Goal: Navigation & Orientation: Find specific page/section

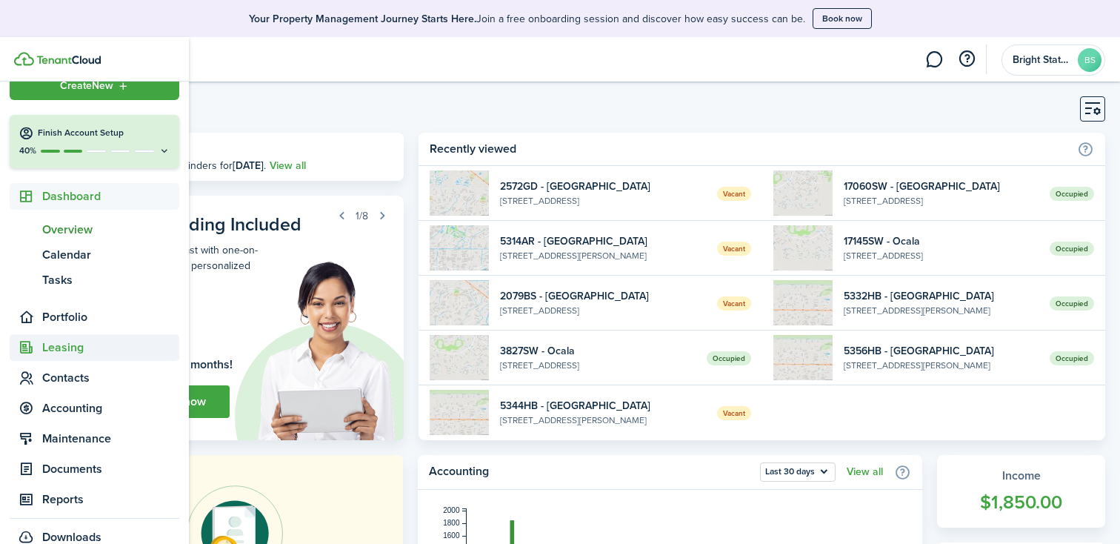
scroll to position [26, 0]
click at [61, 345] on span "Leasing" at bounding box center [110, 347] width 137 height 18
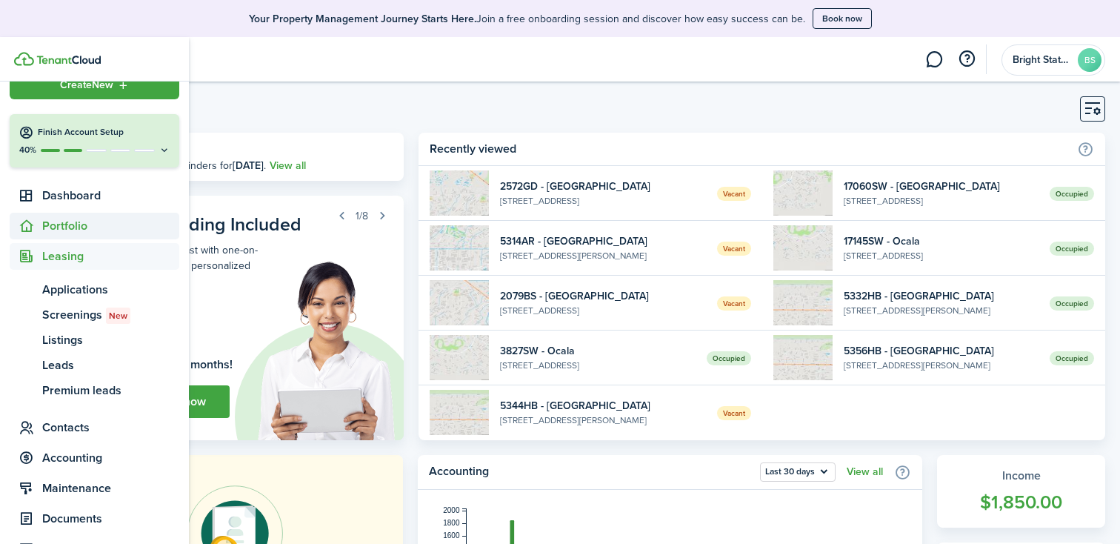
click at [73, 213] on span "Portfolio" at bounding box center [95, 226] width 170 height 27
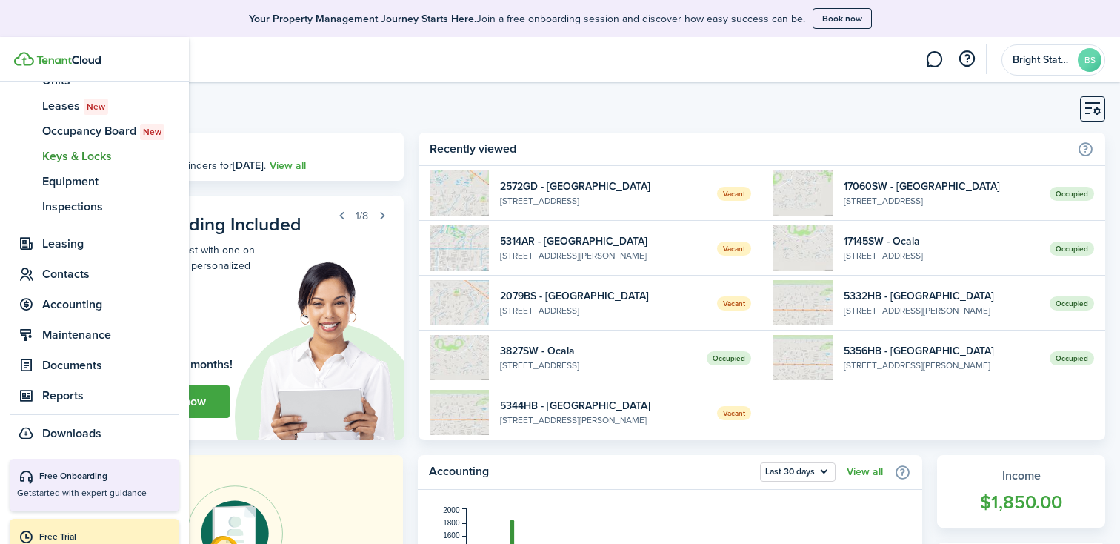
scroll to position [264, 0]
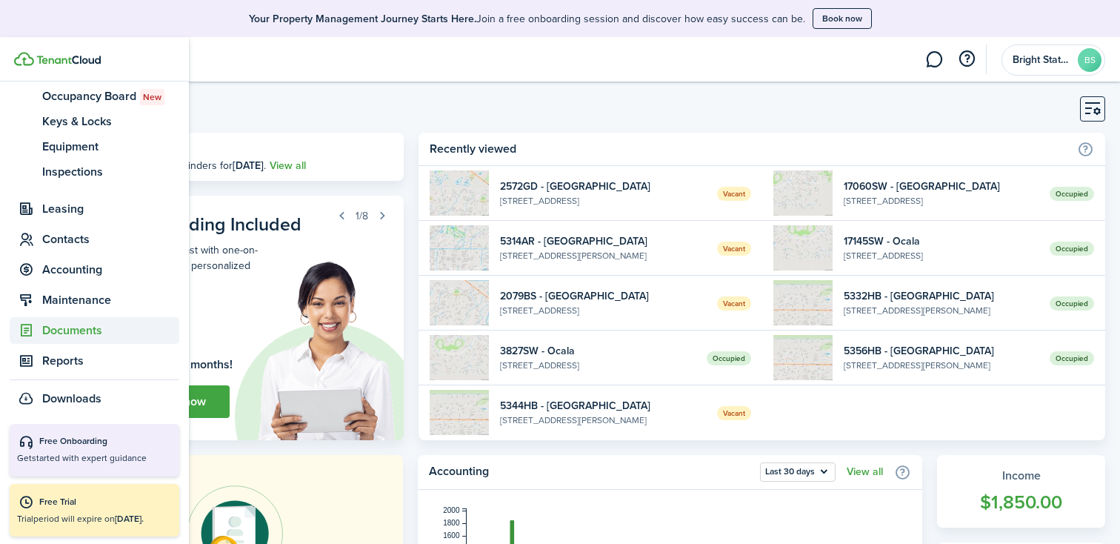
click at [91, 330] on span "Documents" at bounding box center [110, 330] width 137 height 18
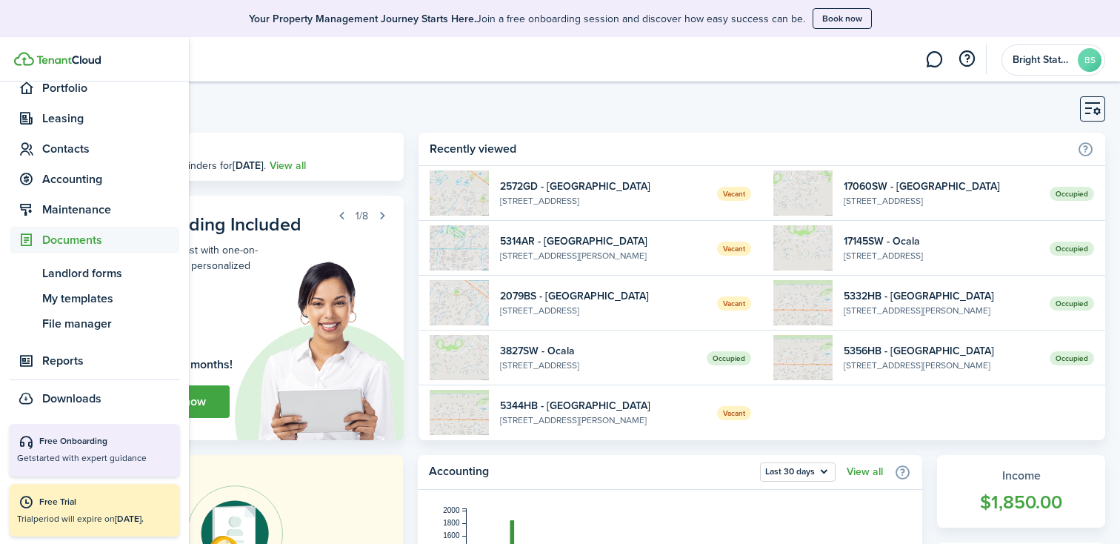
scroll to position [164, 0]
click at [66, 358] on span "Reports" at bounding box center [110, 361] width 137 height 18
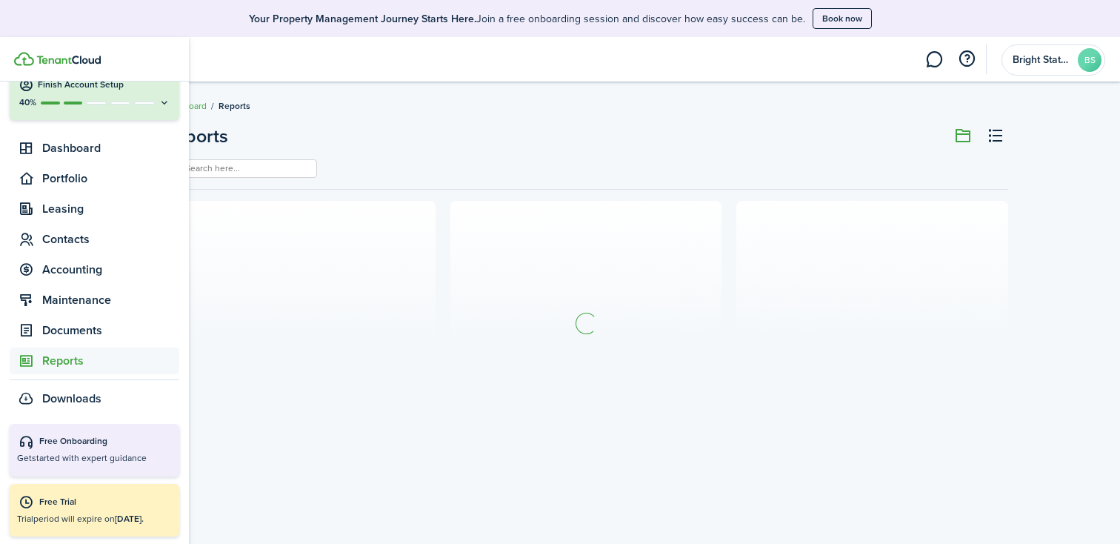
scroll to position [73, 0]
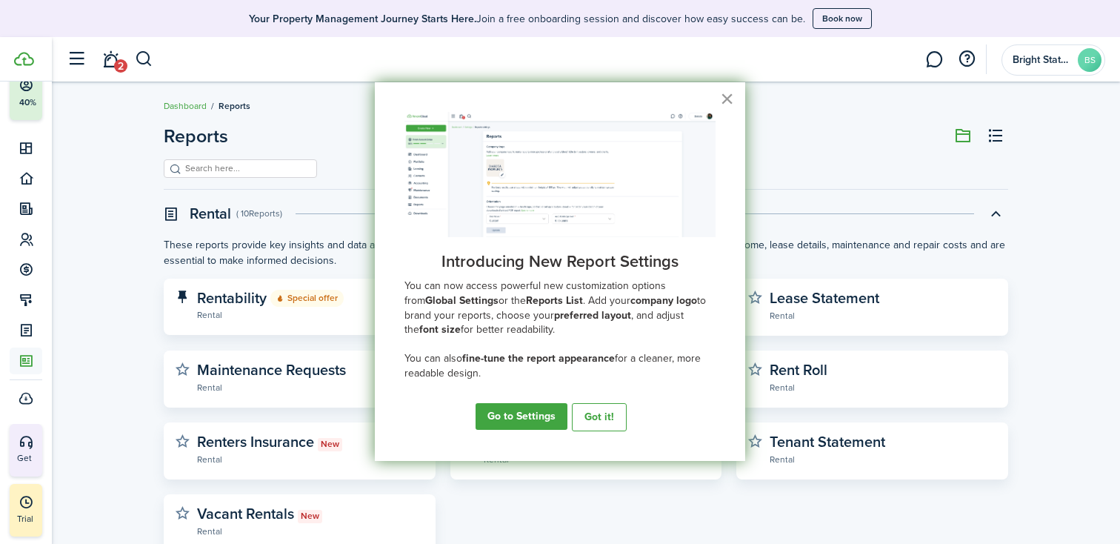
click at [728, 98] on button "×" at bounding box center [727, 99] width 14 height 24
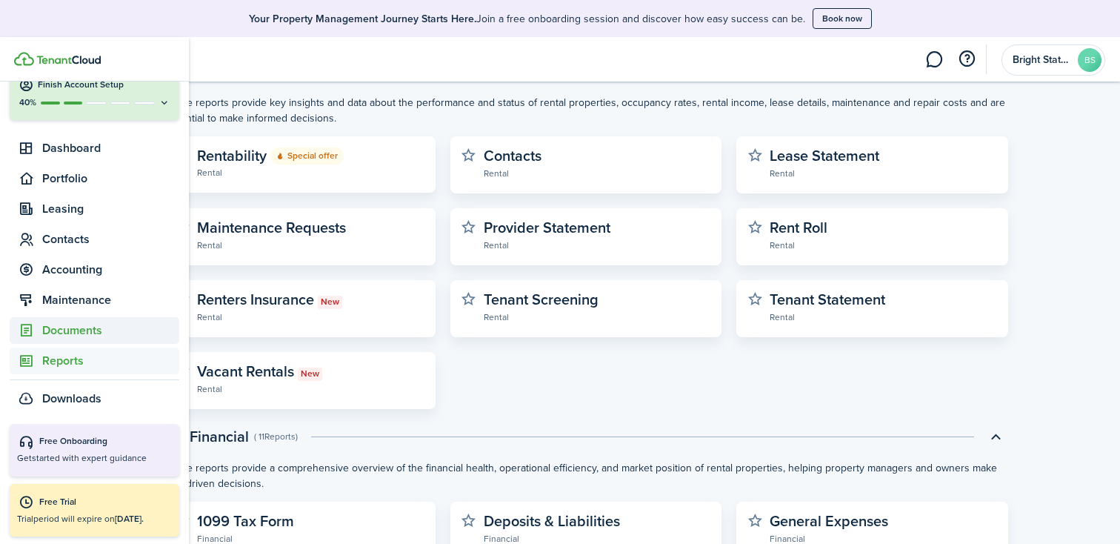
scroll to position [136, 0]
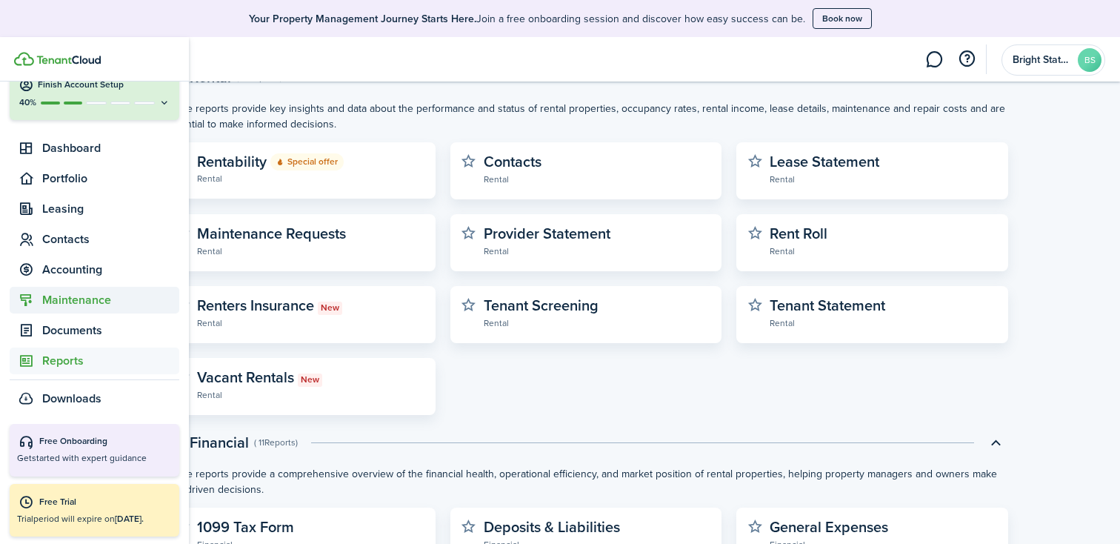
click at [72, 305] on span "Maintenance" at bounding box center [110, 300] width 137 height 18
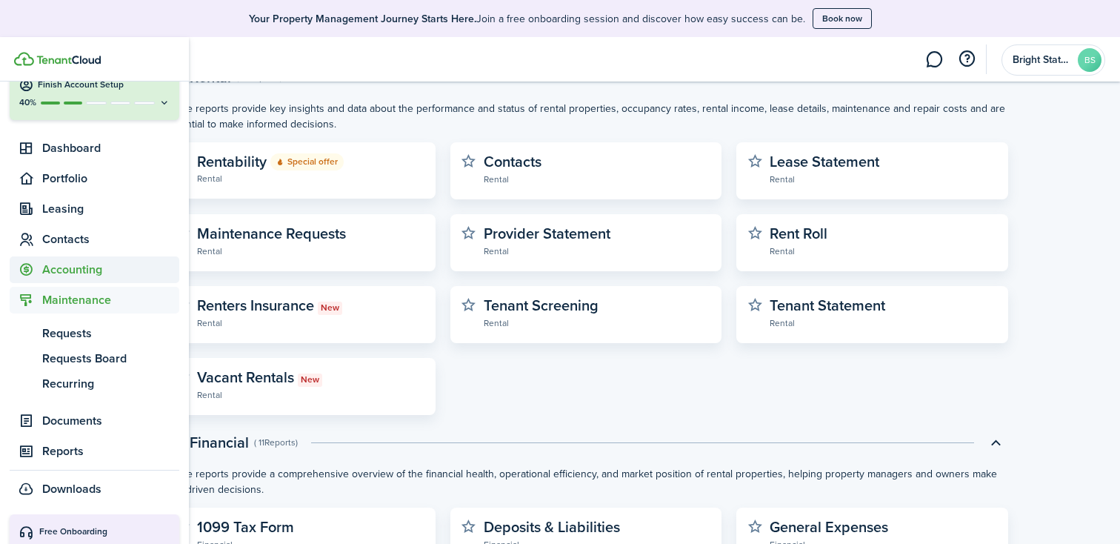
click at [62, 274] on span "Accounting" at bounding box center [110, 270] width 137 height 18
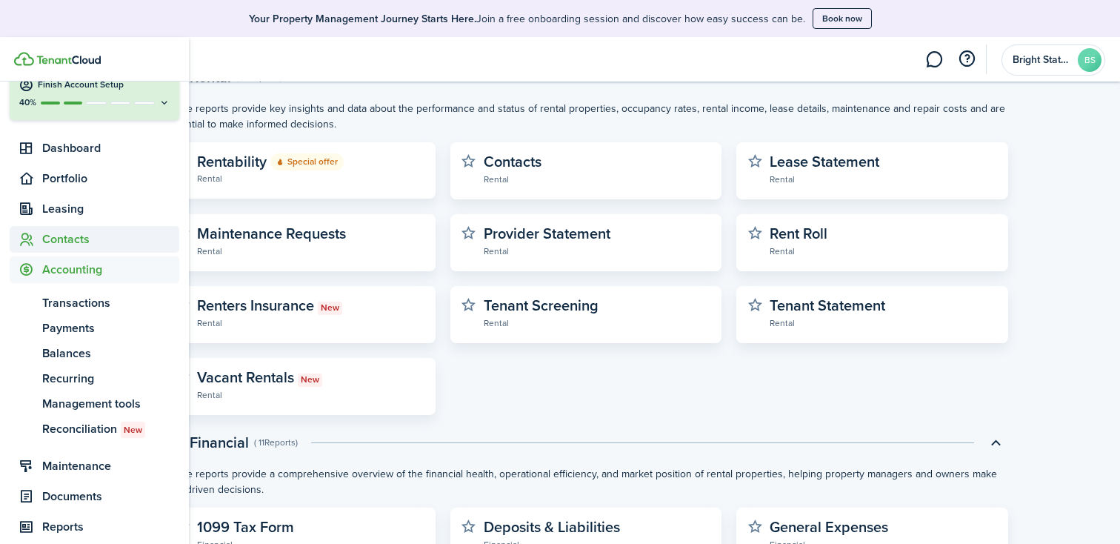
click at [61, 234] on span "Contacts" at bounding box center [110, 239] width 137 height 18
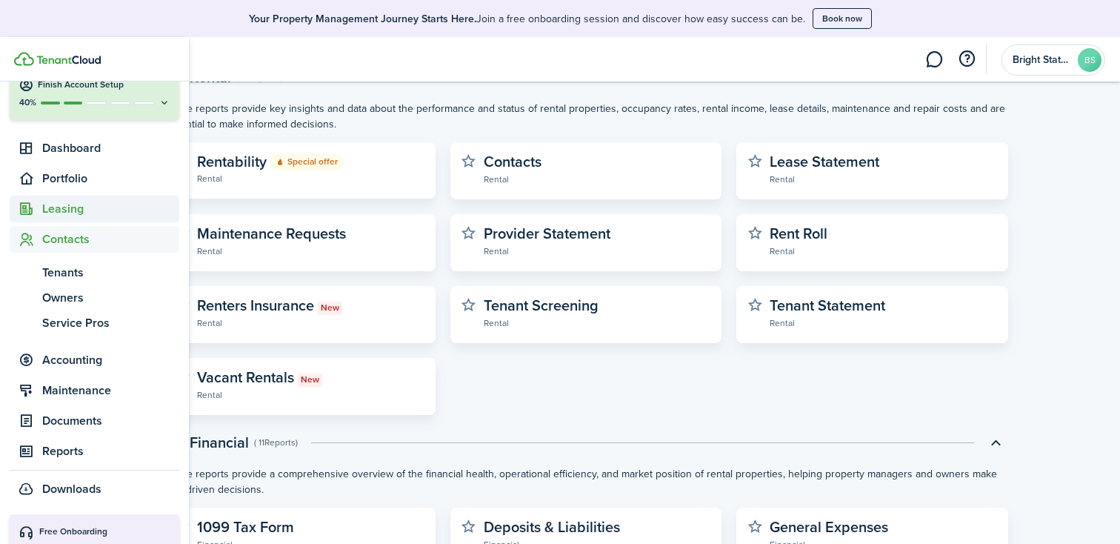
click at [61, 212] on span "Leasing" at bounding box center [110, 209] width 137 height 18
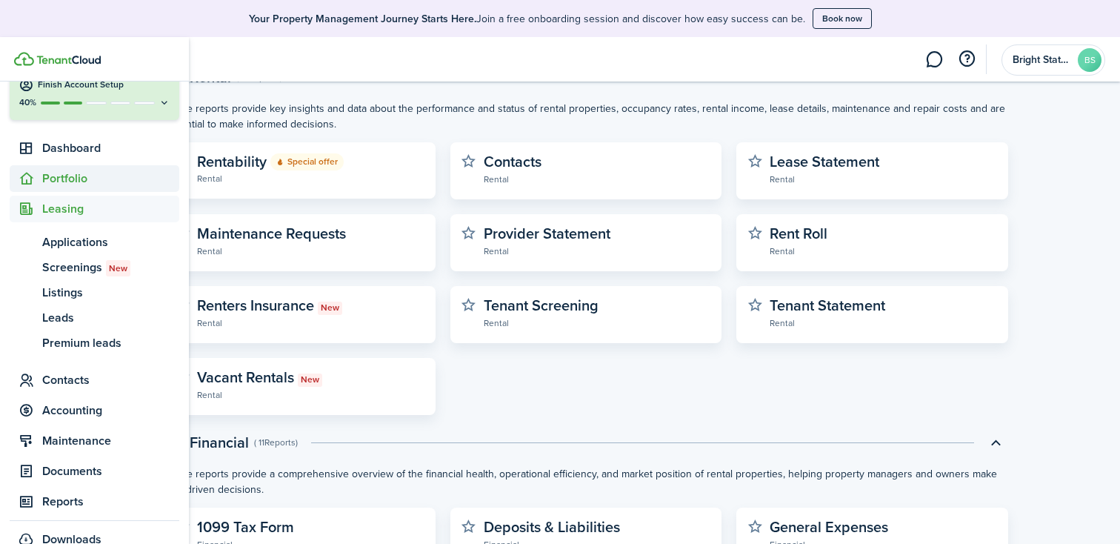
click at [62, 183] on span "Portfolio" at bounding box center [110, 179] width 137 height 18
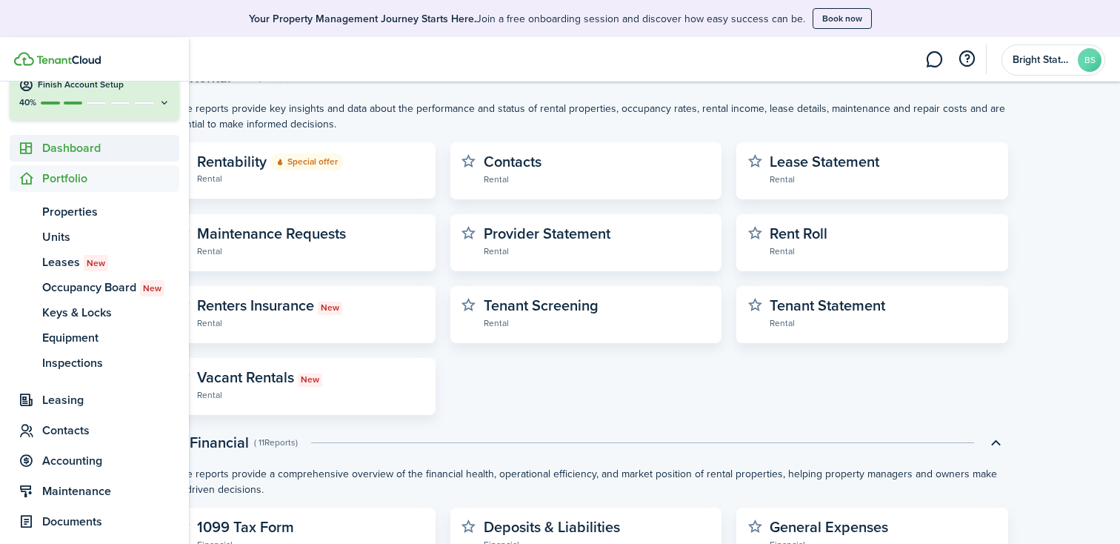
click at [76, 158] on span "Dashboard" at bounding box center [95, 148] width 170 height 27
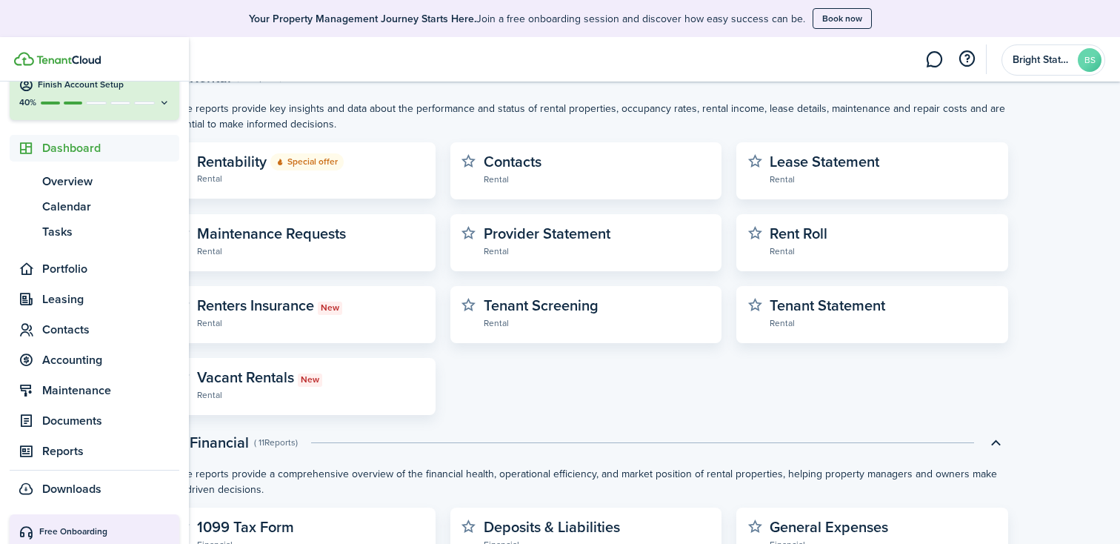
click at [76, 158] on span "Dashboard" at bounding box center [95, 148] width 170 height 27
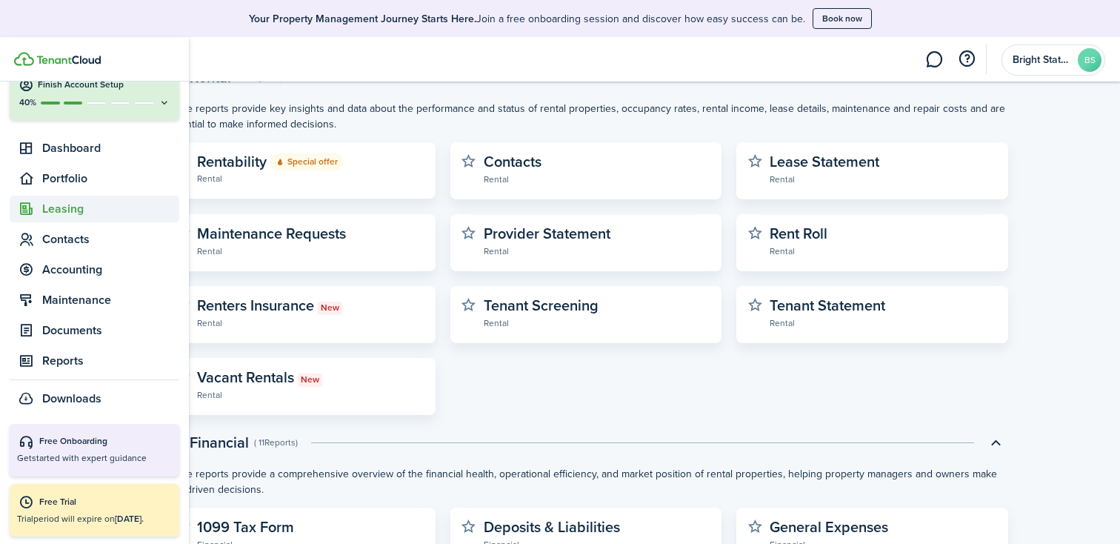
scroll to position [0, 0]
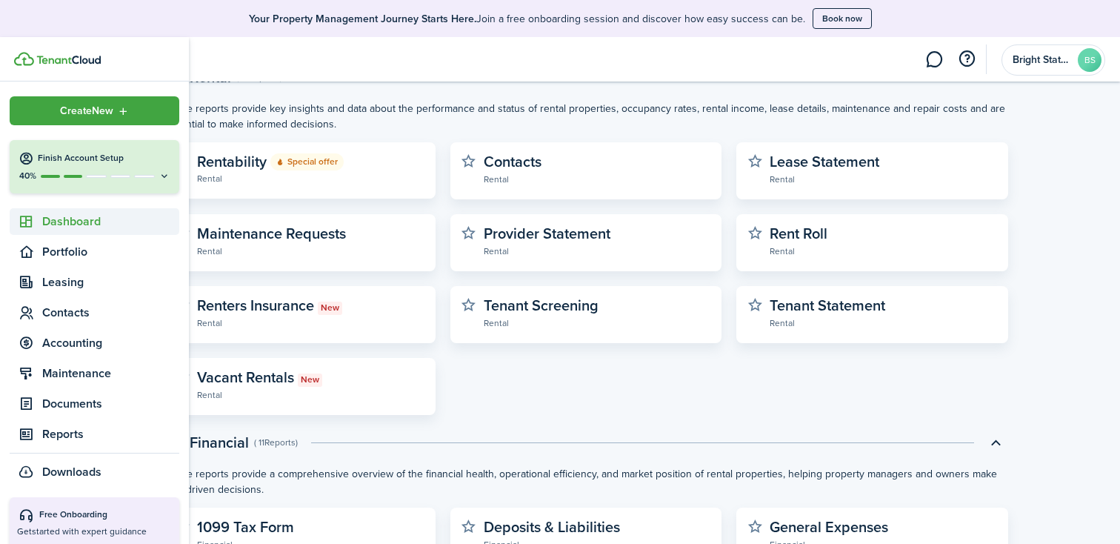
click at [86, 215] on span "Dashboard" at bounding box center [110, 222] width 137 height 18
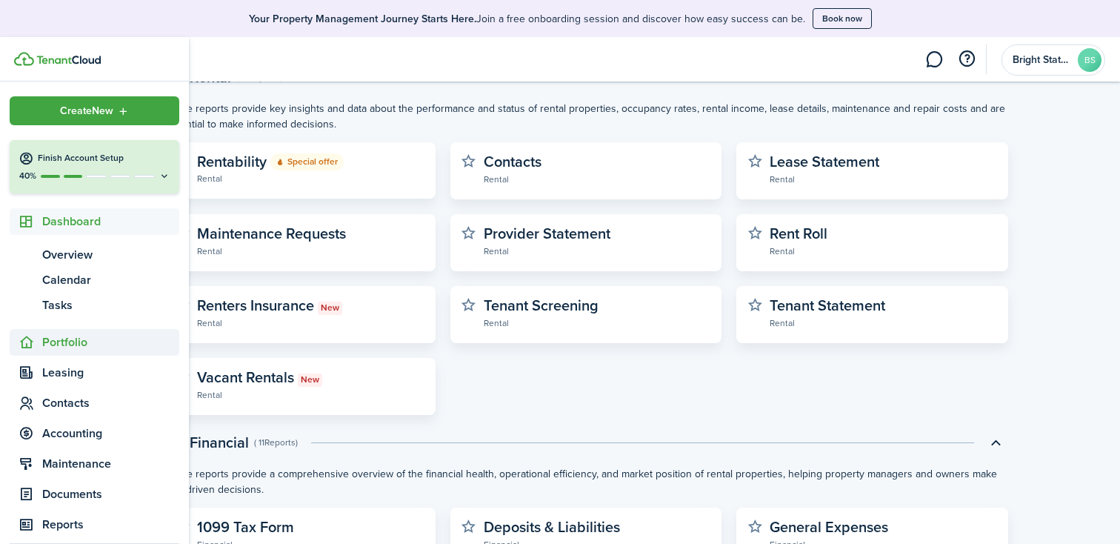
click at [59, 347] on span "Portfolio" at bounding box center [110, 342] width 137 height 18
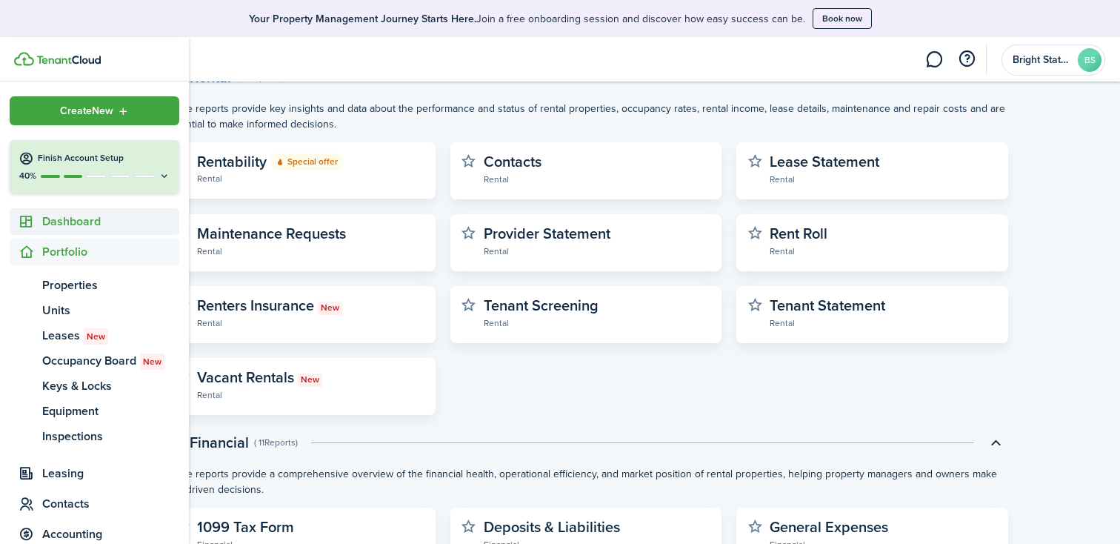
click at [94, 218] on span "Dashboard" at bounding box center [110, 222] width 137 height 18
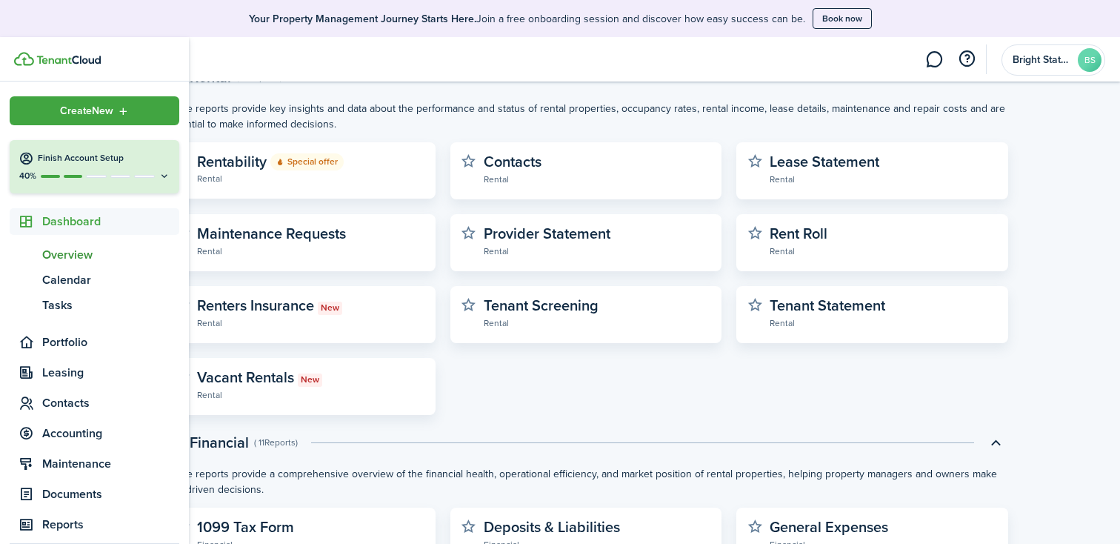
click at [95, 250] on span "Overview" at bounding box center [110, 255] width 137 height 18
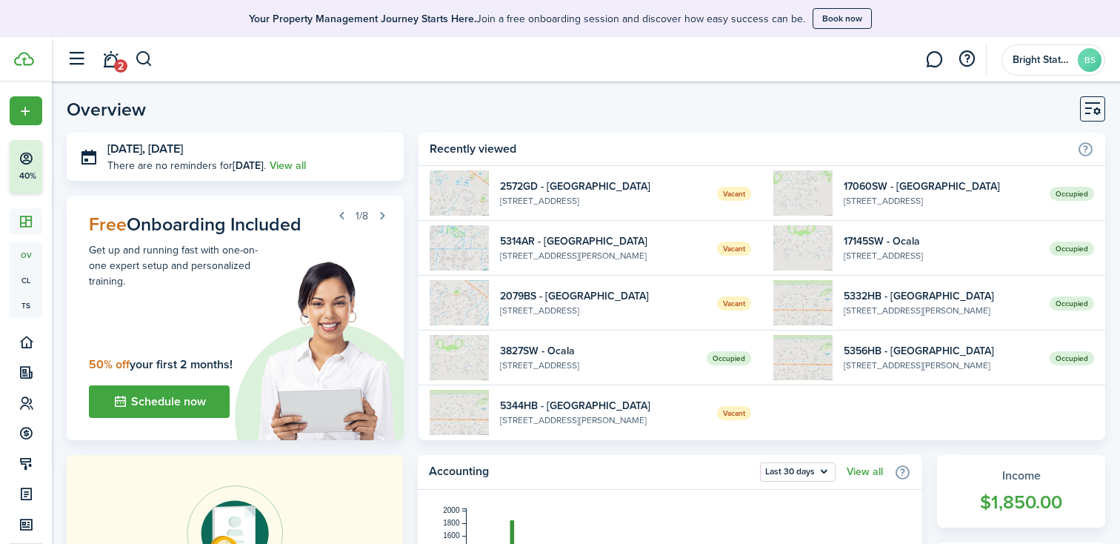
click at [608, 360] on widget-list-item-description "[STREET_ADDRESS]" at bounding box center [597, 364] width 195 height 13
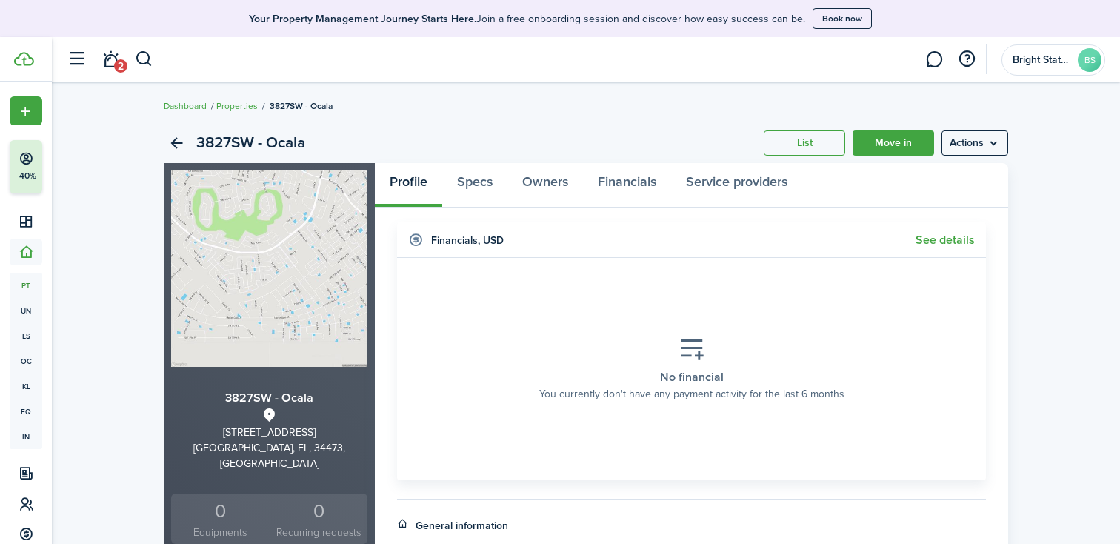
click at [974, 147] on menu-btn "Actions" at bounding box center [974, 142] width 67 height 25
click at [659, 124] on div "3827SW - Ocala List Move in Actions" at bounding box center [586, 143] width 844 height 40
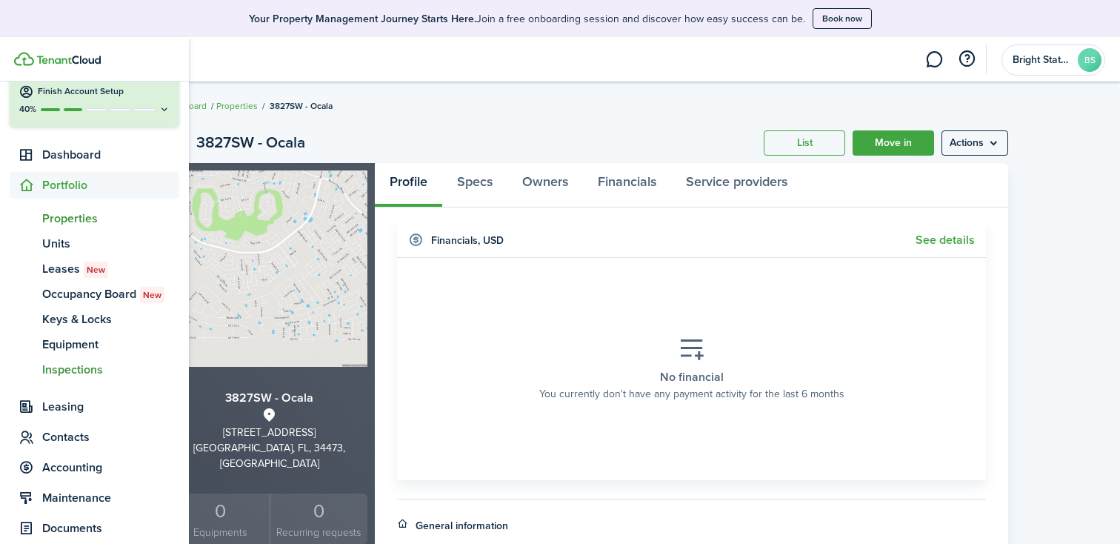
scroll to position [78, 0]
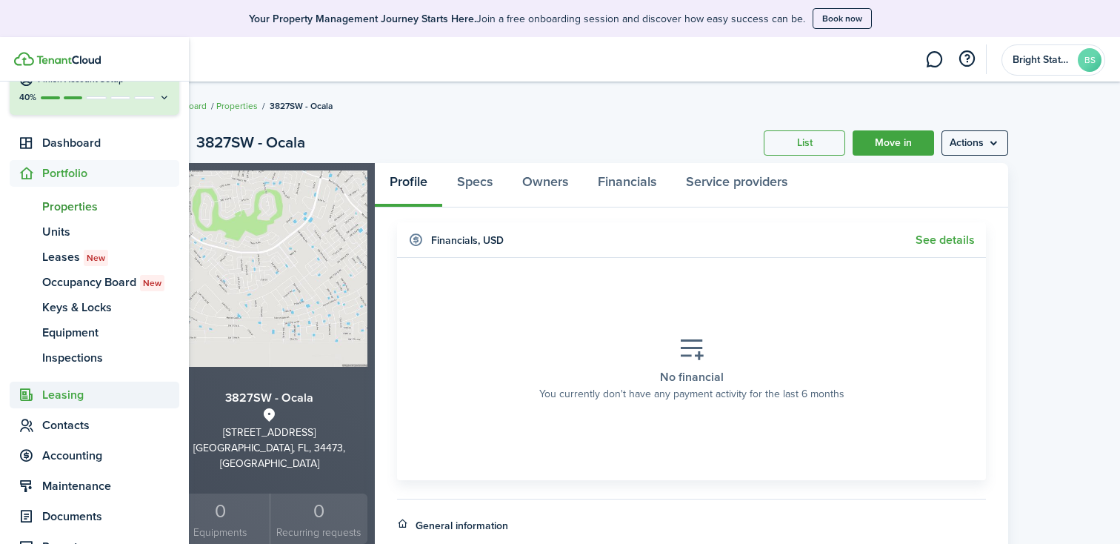
click at [61, 392] on span "Leasing" at bounding box center [110, 395] width 137 height 18
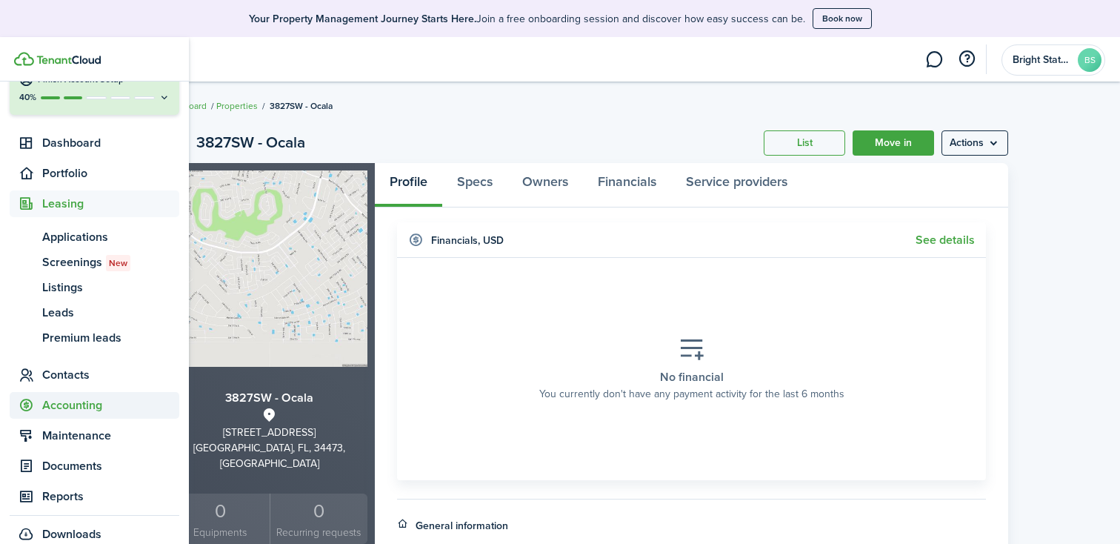
click at [93, 406] on span "Accounting" at bounding box center [110, 405] width 137 height 18
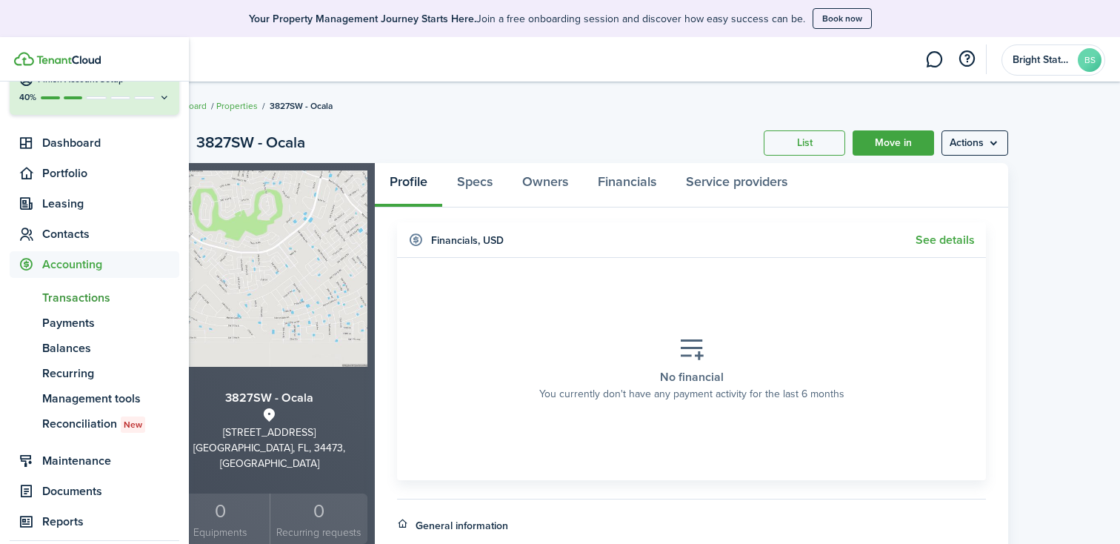
click at [64, 298] on span "Transactions" at bounding box center [110, 298] width 137 height 18
